Goal: Transaction & Acquisition: Purchase product/service

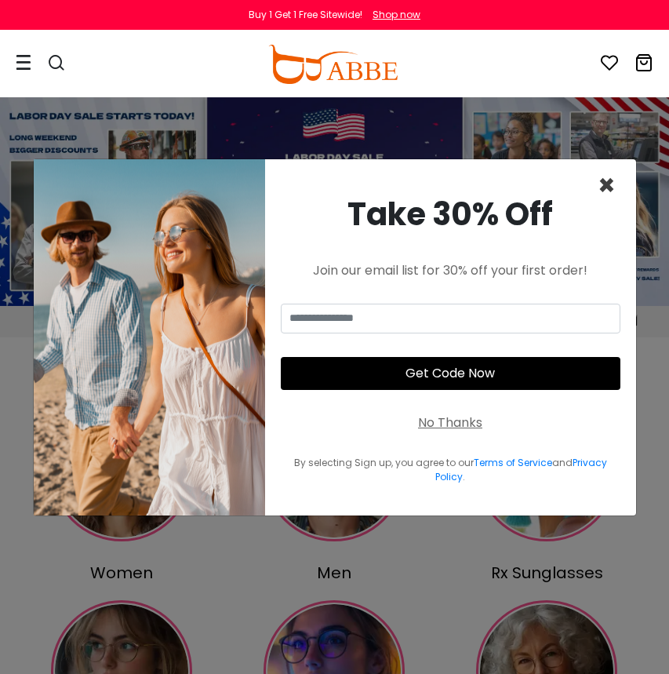
click at [599, 181] on span "×" at bounding box center [607, 186] width 18 height 40
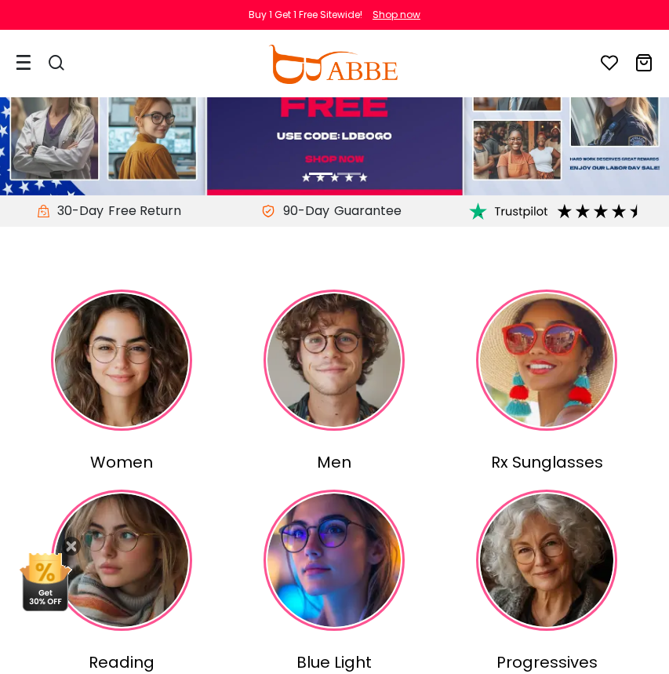
scroll to position [155, 0]
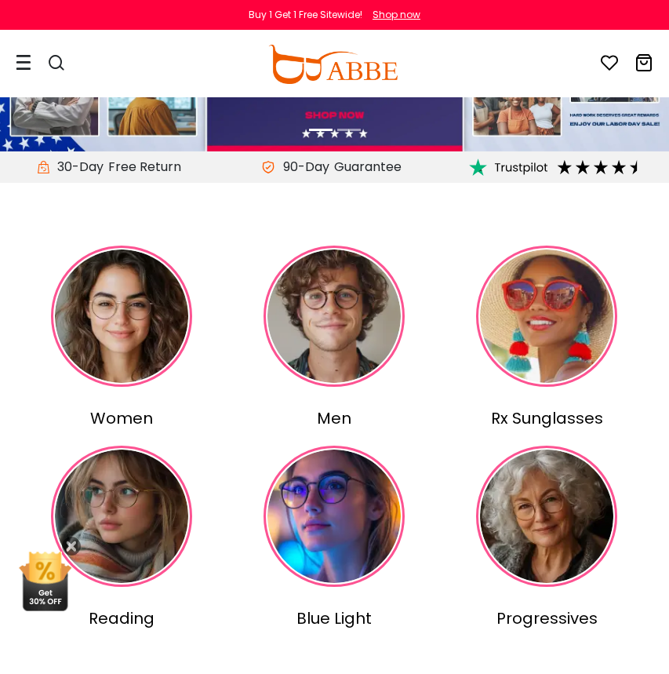
click at [179, 322] on img at bounding box center [121, 316] width 141 height 141
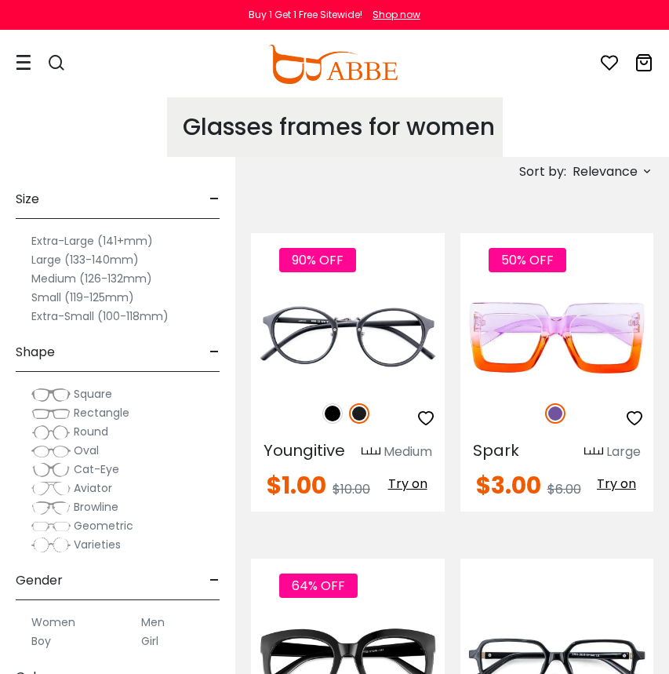
click at [117, 254] on label "Large (133-140mm)" at bounding box center [84, 259] width 107 height 19
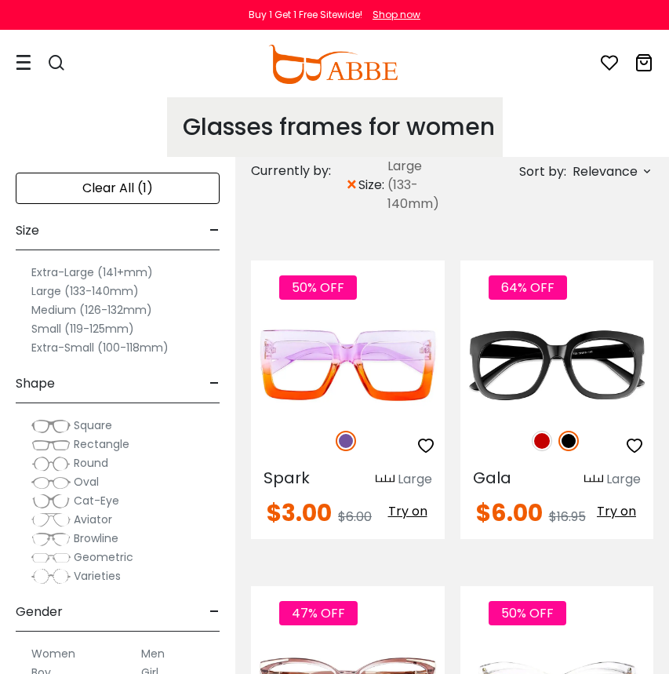
click at [105, 269] on label "Extra-Large (141+mm)" at bounding box center [92, 272] width 122 height 19
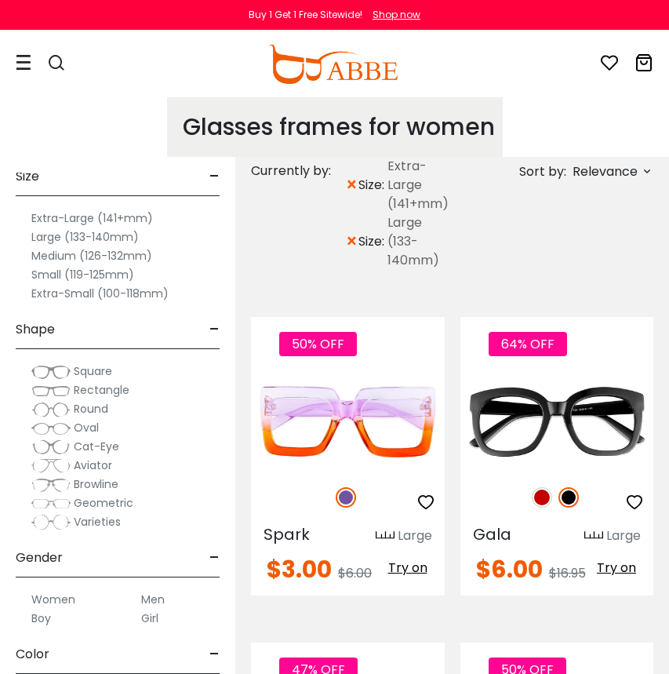
scroll to position [69, 0]
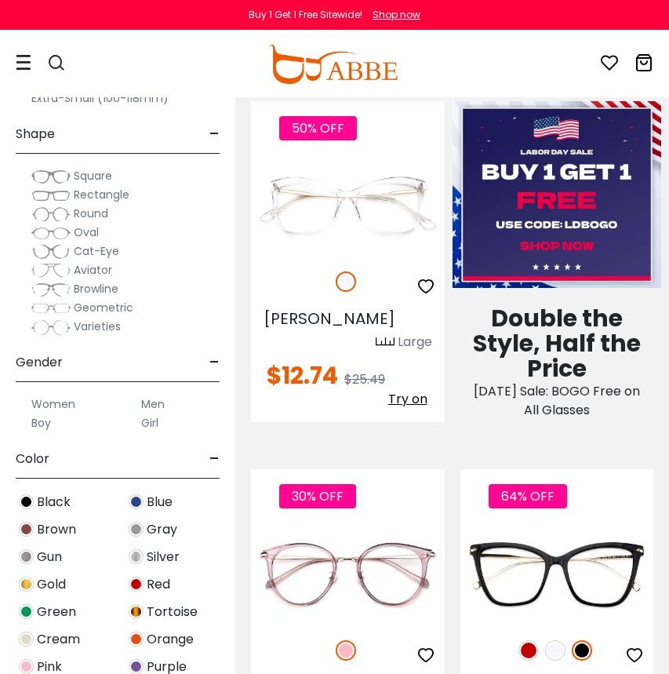
scroll to position [894, 0]
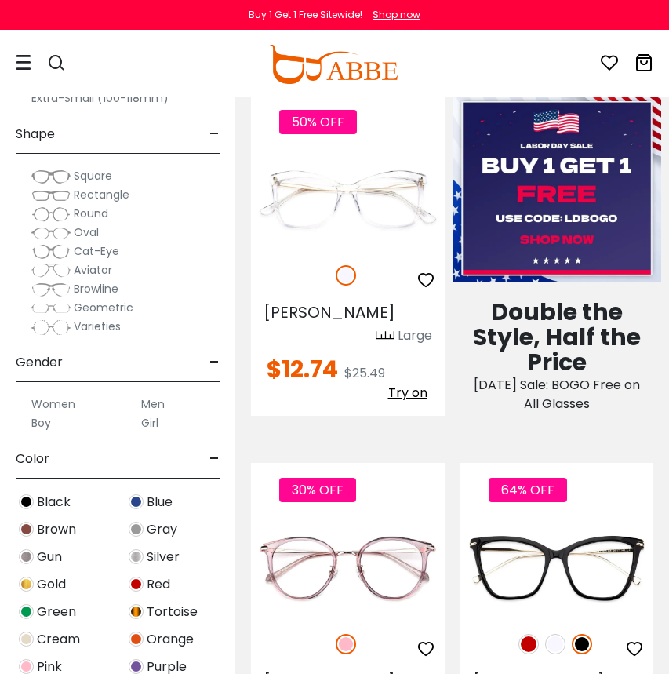
click at [0, 0] on button "Later" at bounding box center [0, 0] width 0 height 0
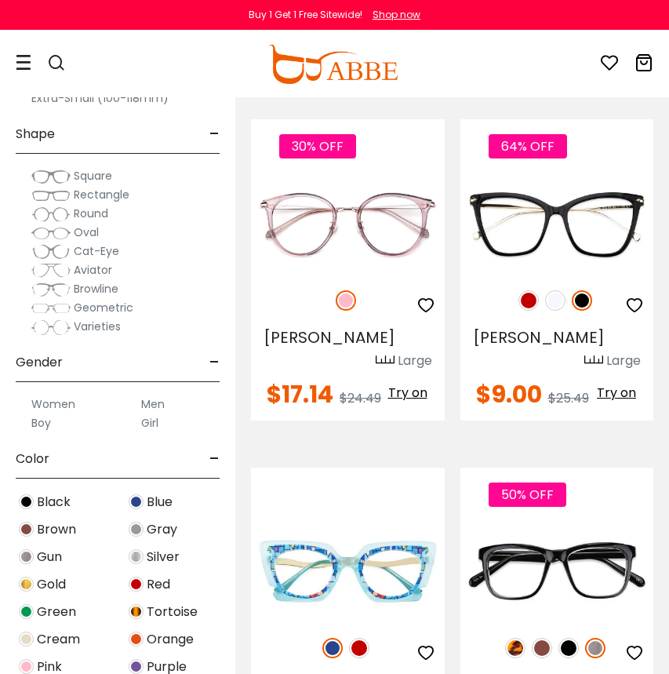
scroll to position [1243, 0]
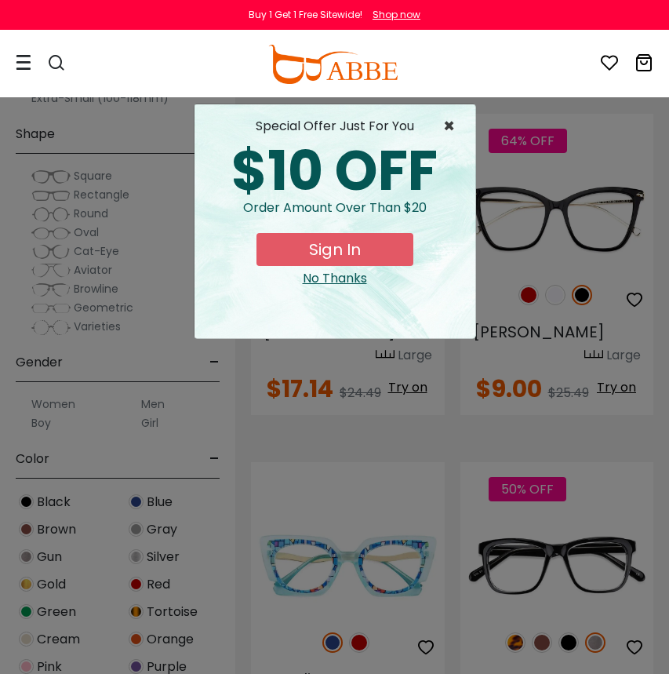
click at [451, 122] on span "×" at bounding box center [453, 126] width 20 height 19
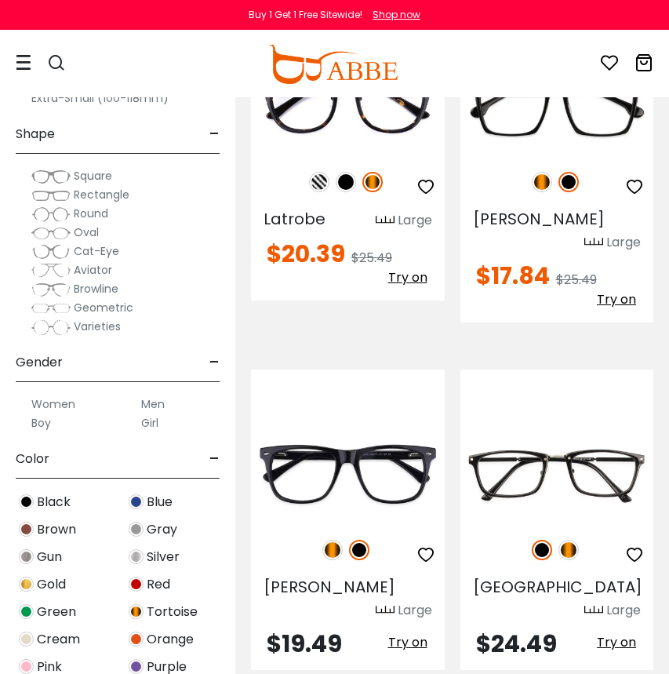
scroll to position [5789, 0]
